Goal: Navigation & Orientation: Find specific page/section

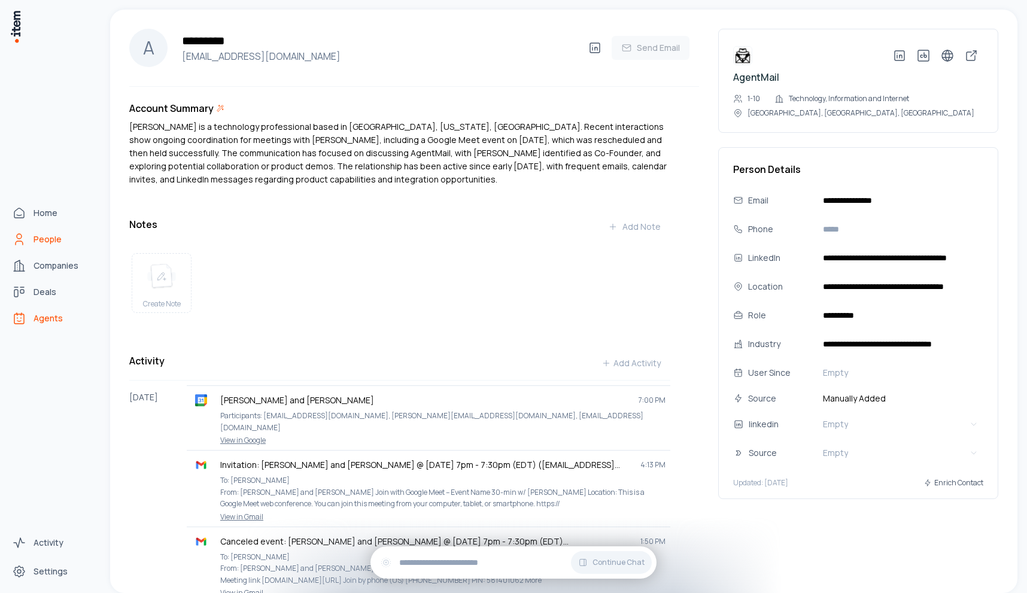
click at [43, 316] on span "Agents" at bounding box center [48, 318] width 29 height 12
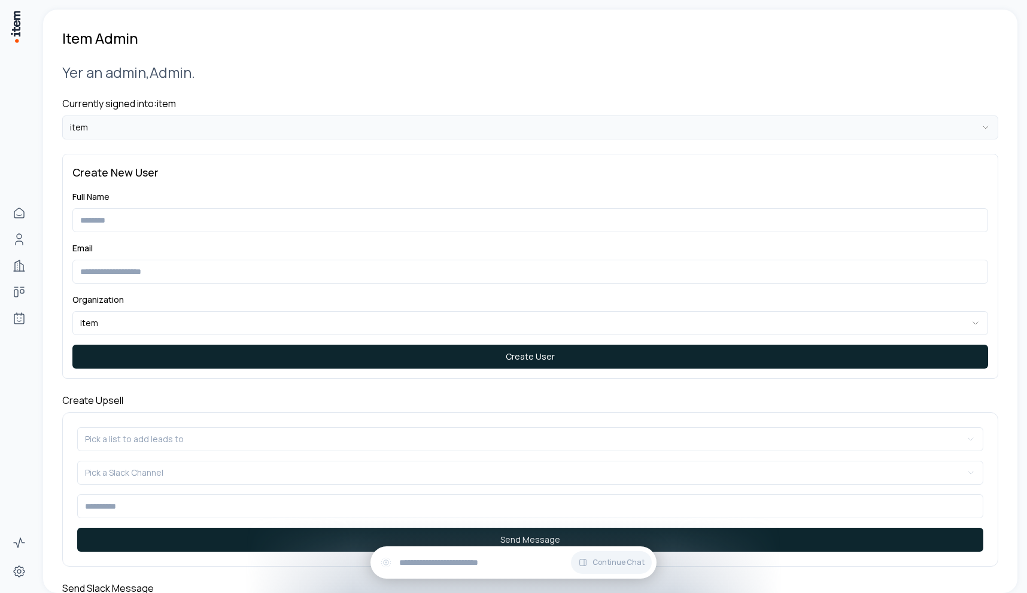
click at [253, 130] on html "**********" at bounding box center [513, 296] width 1027 height 593
click at [241, 115] on html "**********" at bounding box center [513, 296] width 1027 height 593
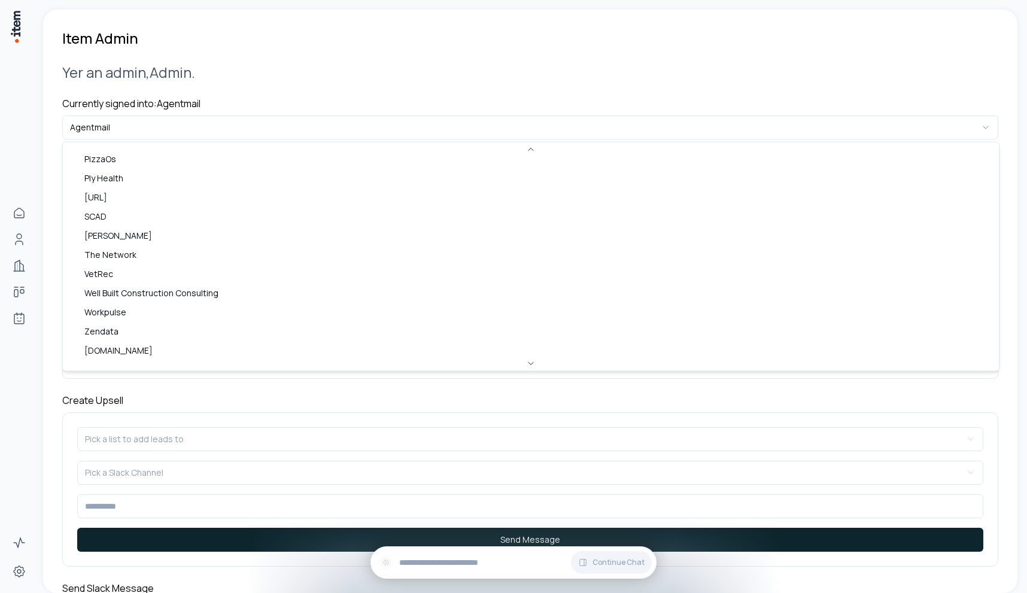
scroll to position [480, 0]
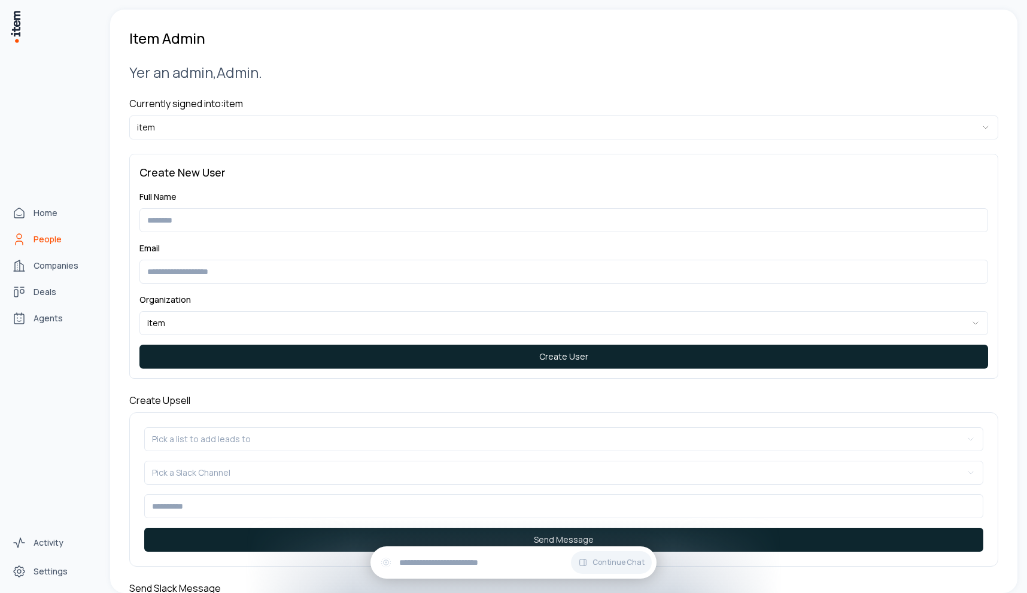
click at [43, 232] on link "People" at bounding box center [52, 239] width 91 height 24
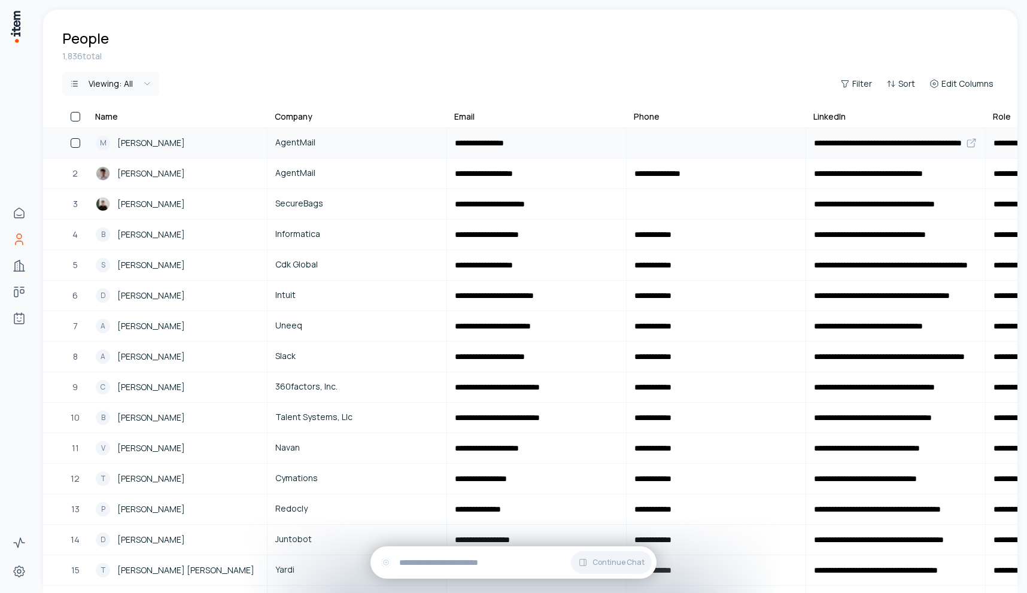
click at [291, 139] on span "AgentMail" at bounding box center [356, 142] width 163 height 13
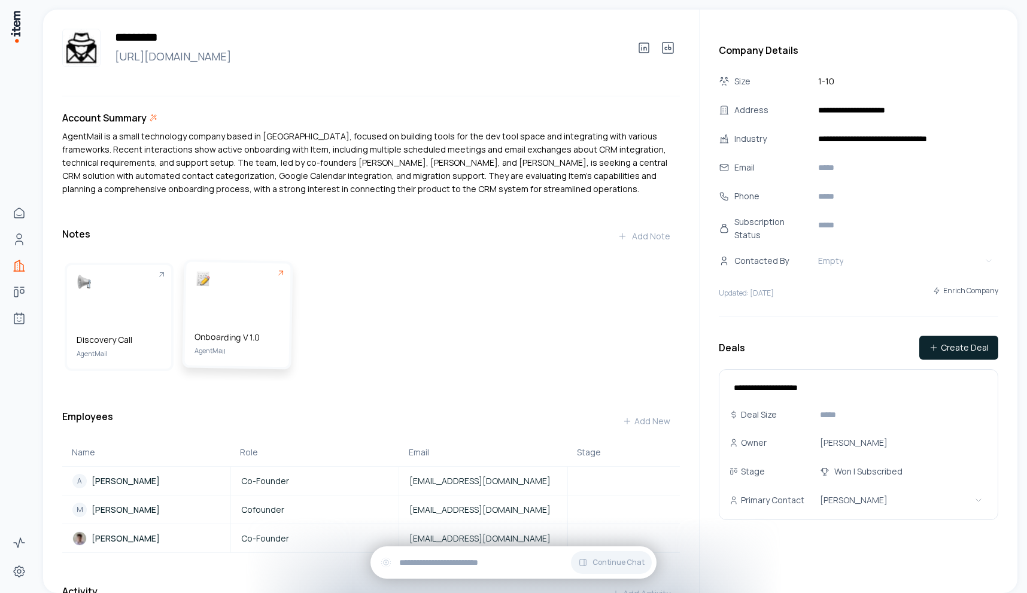
click at [247, 327] on div "Onboarding V 1.0 AgentMail" at bounding box center [238, 313] width 106 height 105
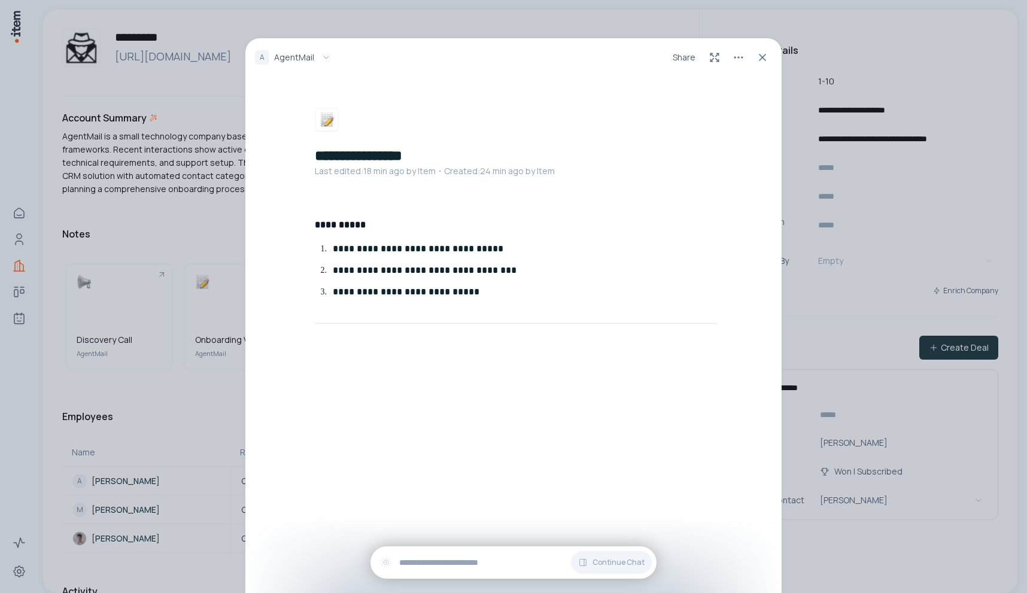
click at [166, 229] on div "**********" at bounding box center [513, 296] width 1027 height 593
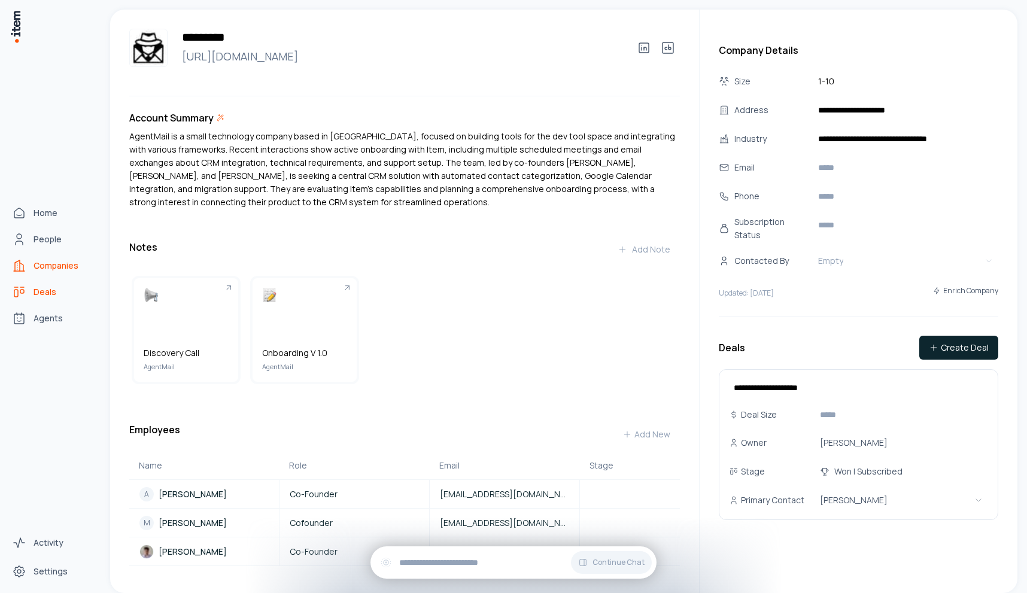
click at [19, 285] on icon "Deals" at bounding box center [19, 292] width 14 height 14
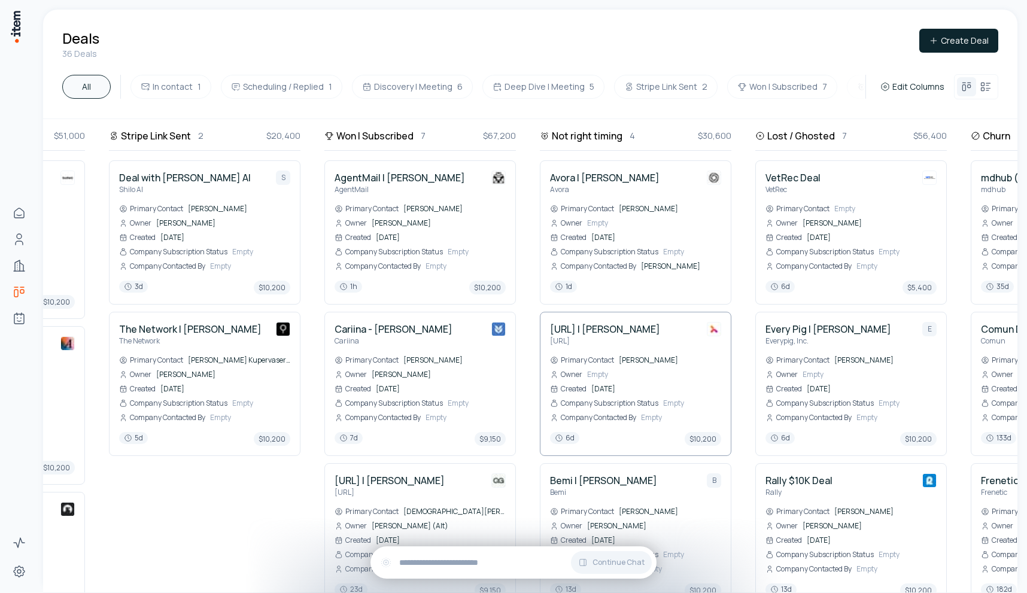
scroll to position [0, 827]
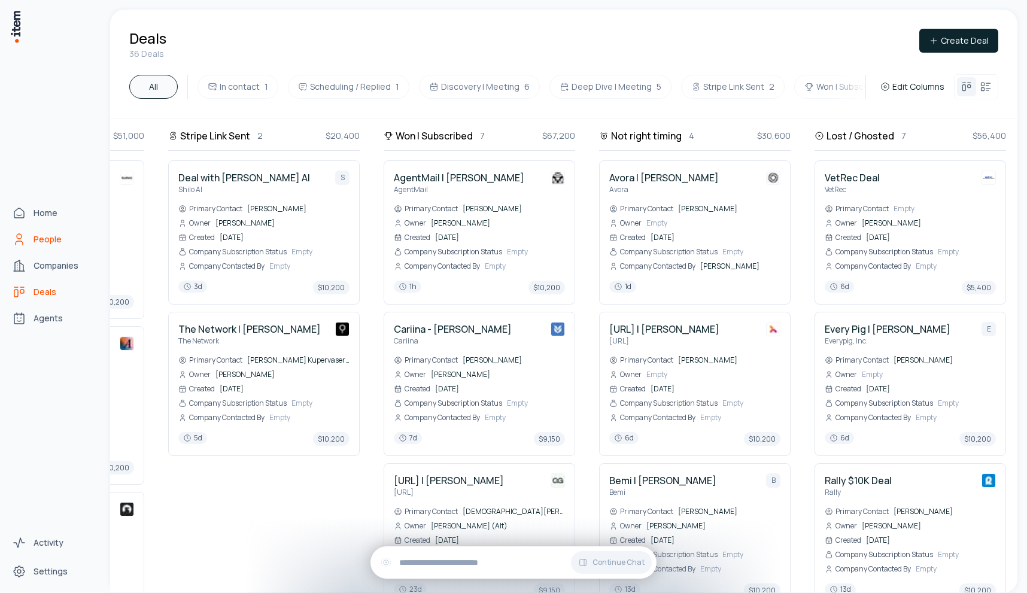
click at [34, 237] on span "People" at bounding box center [48, 239] width 28 height 12
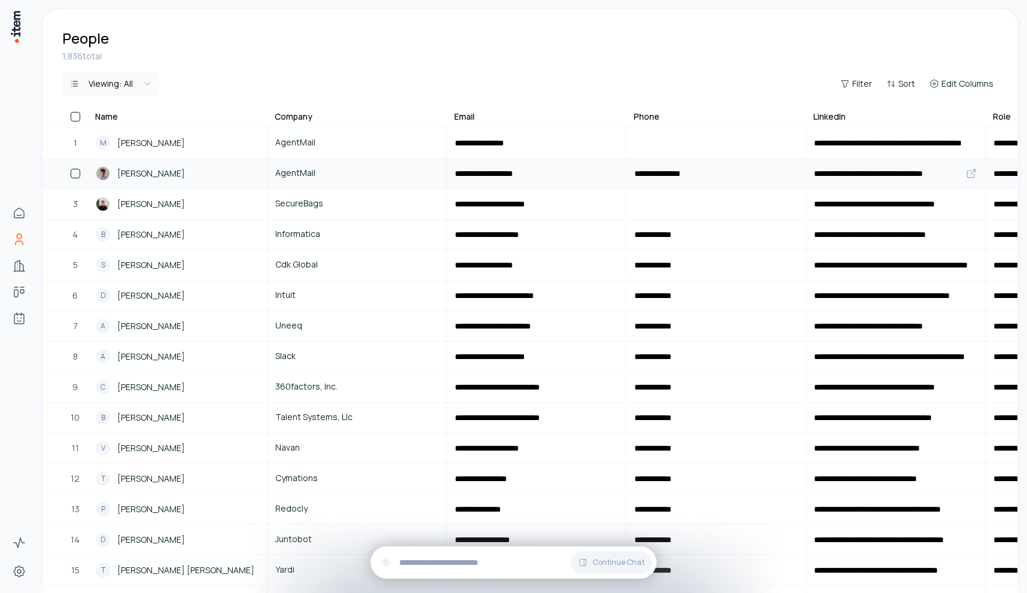
click at [144, 174] on span "[PERSON_NAME]" at bounding box center [151, 173] width 68 height 13
click at [72, 140] on button "button" at bounding box center [76, 143] width 10 height 10
click at [73, 172] on button "button" at bounding box center [76, 174] width 10 height 10
click at [73, 141] on button "button" at bounding box center [76, 143] width 10 height 10
click at [73, 175] on button "button" at bounding box center [76, 174] width 10 height 10
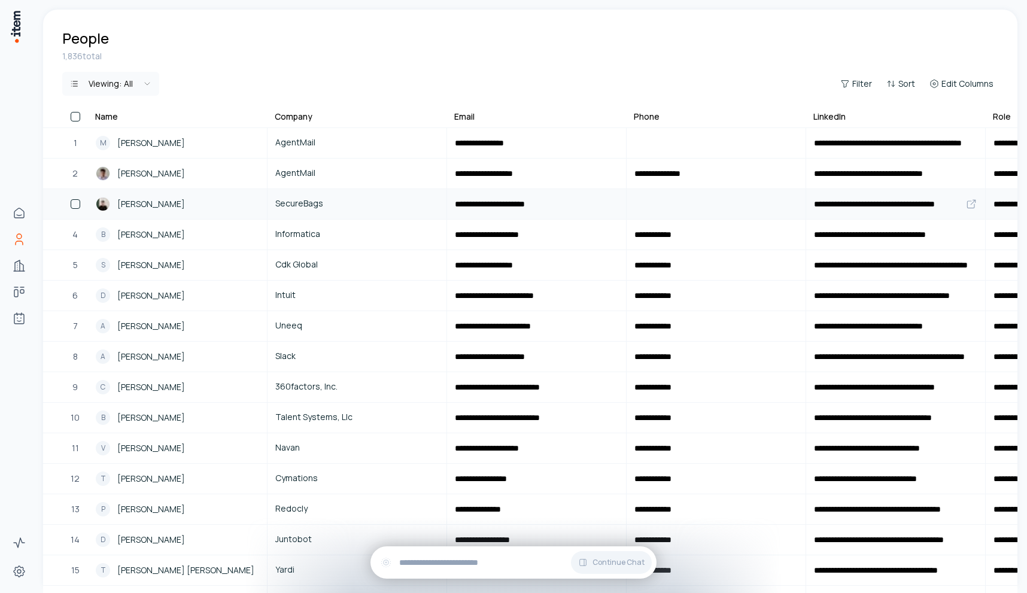
click at [73, 202] on button "button" at bounding box center [76, 204] width 10 height 10
click at [77, 175] on button "button" at bounding box center [76, 174] width 10 height 10
click at [77, 140] on button "button" at bounding box center [76, 143] width 10 height 10
click at [77, 170] on button "button" at bounding box center [76, 174] width 10 height 10
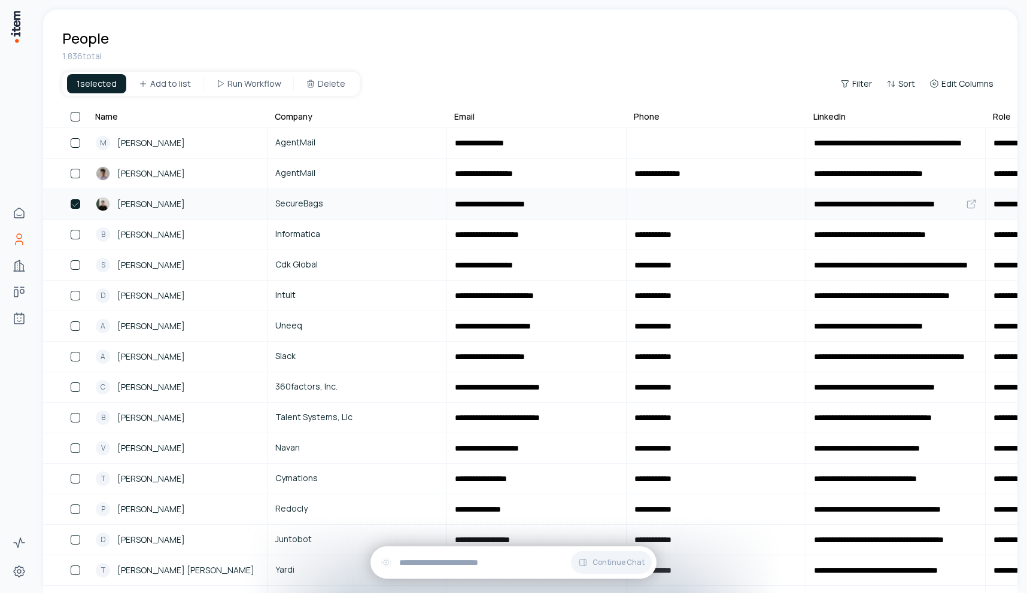
click at [77, 203] on button "button" at bounding box center [76, 204] width 10 height 10
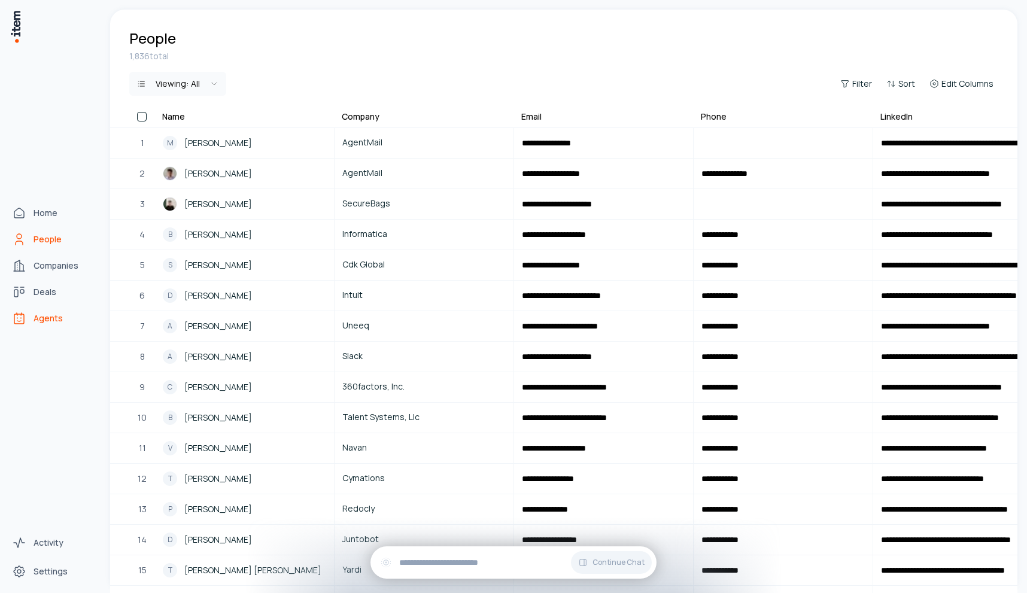
click at [25, 327] on link "Agents" at bounding box center [52, 318] width 91 height 24
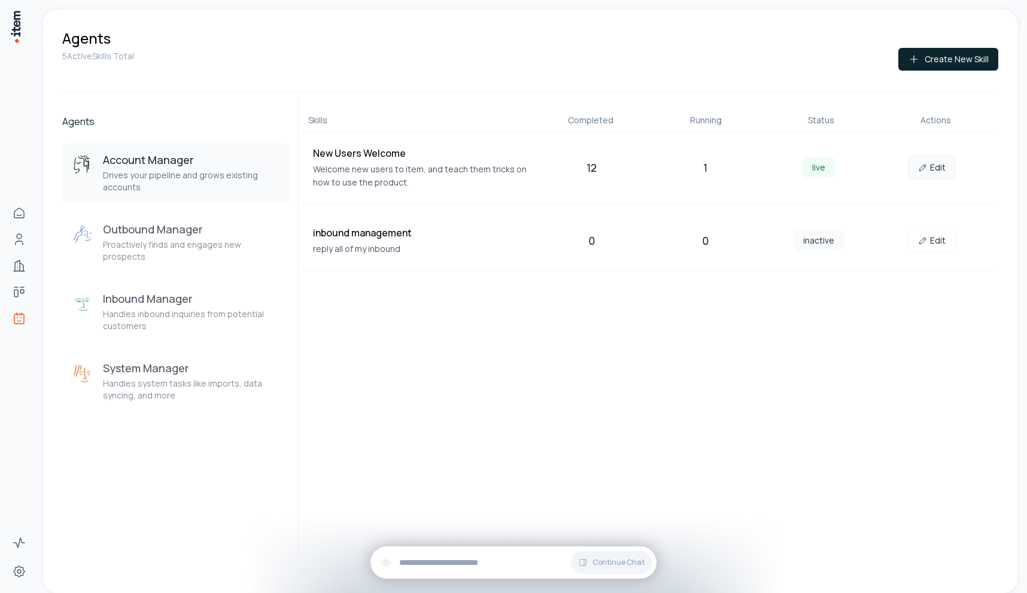
click at [948, 174] on link "Edit" at bounding box center [932, 168] width 48 height 24
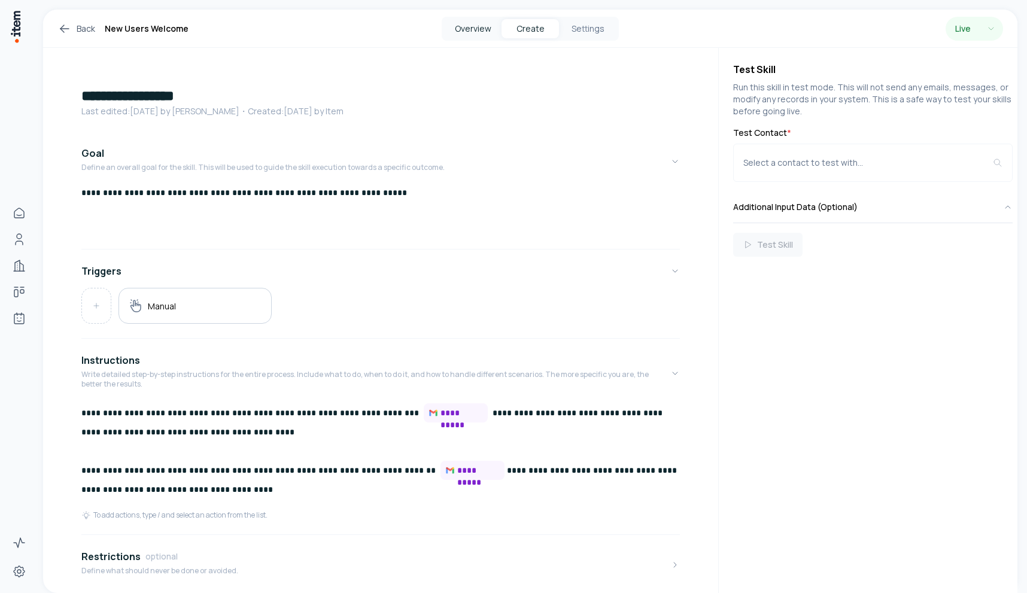
click at [466, 37] on button "Overview" at bounding box center [472, 28] width 57 height 19
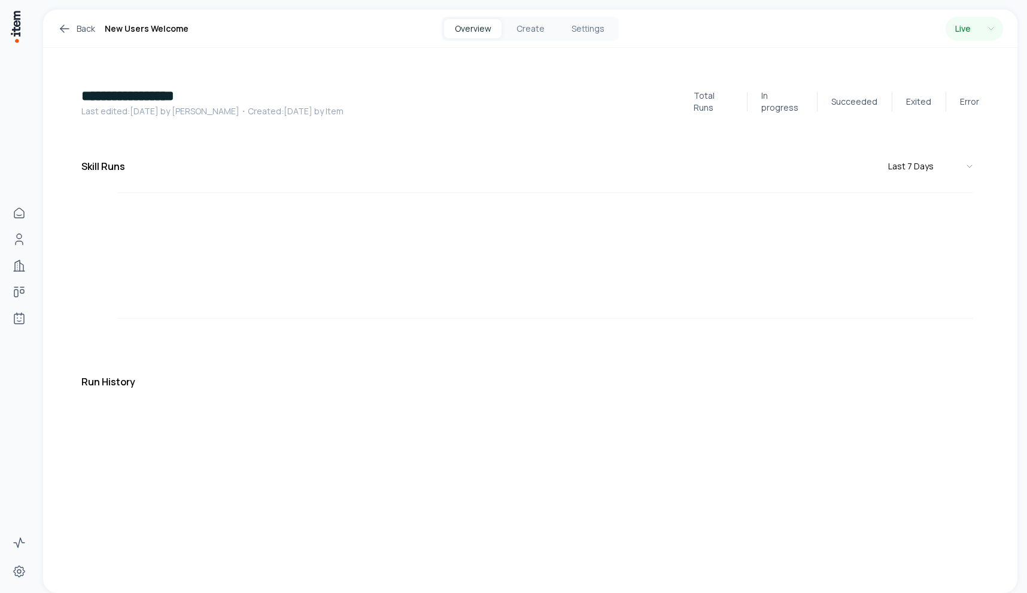
click at [466, 21] on button "Overview" at bounding box center [472, 28] width 57 height 19
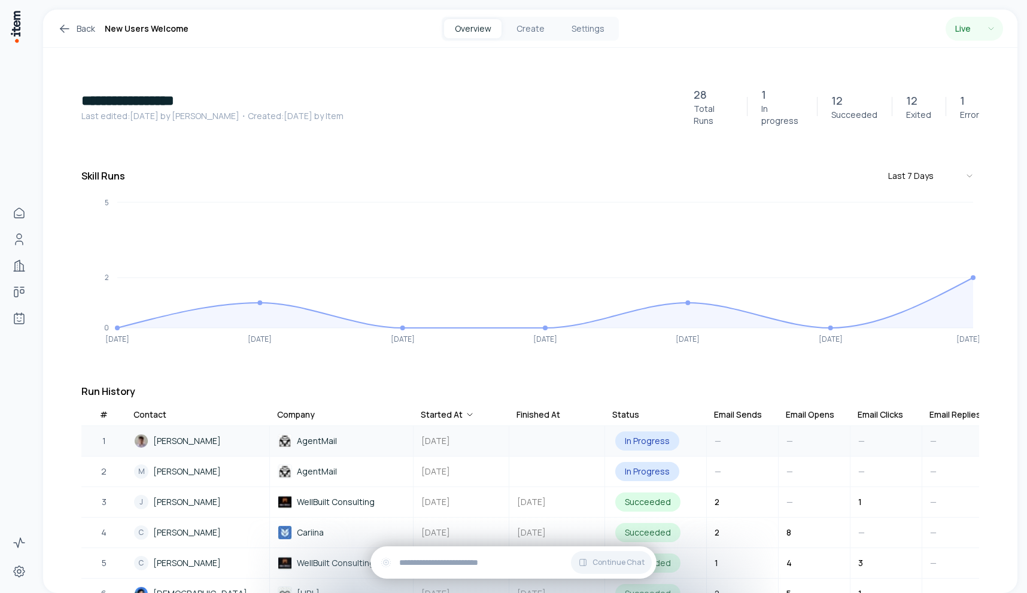
click at [187, 434] on span "[PERSON_NAME]" at bounding box center [187, 440] width 68 height 13
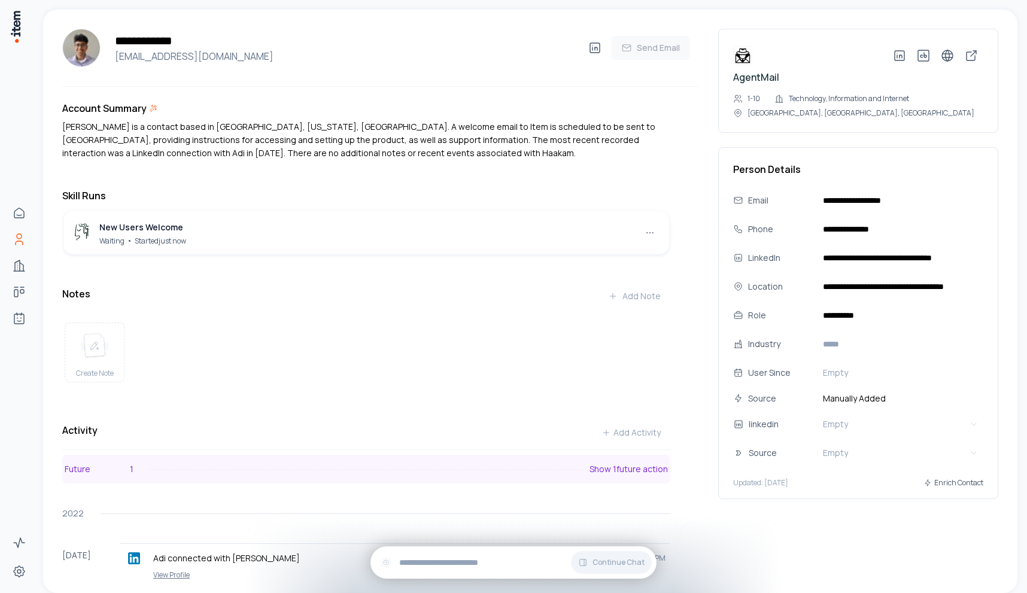
click at [297, 463] on button "Future 1 Show 1 future action" at bounding box center [366, 469] width 608 height 29
